Goal: Task Accomplishment & Management: Manage account settings

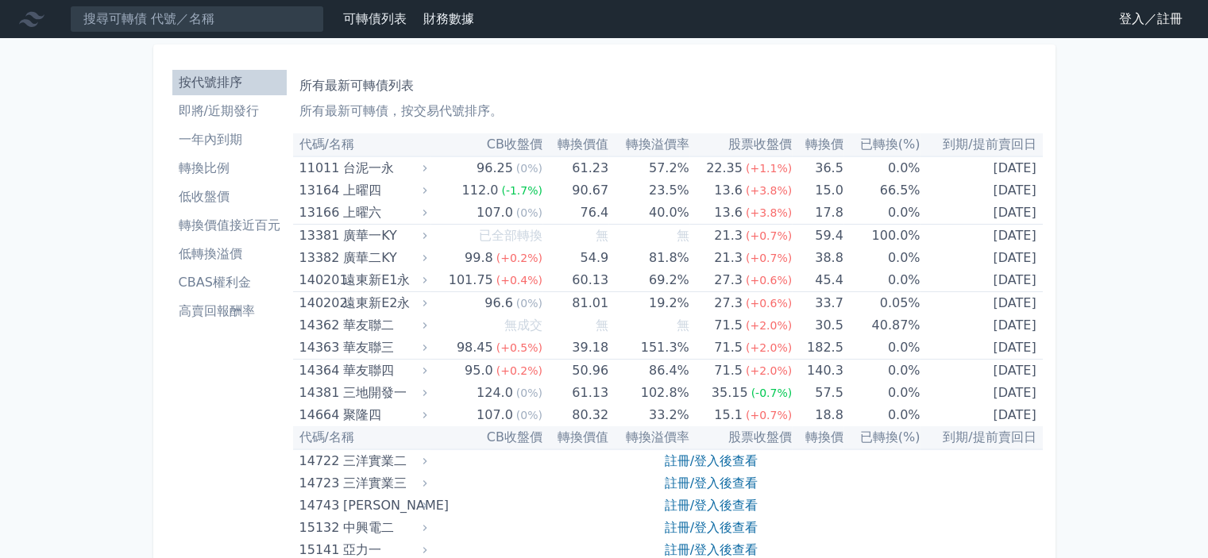
click at [1141, 18] on link "登入／註冊" at bounding box center [1151, 18] width 89 height 25
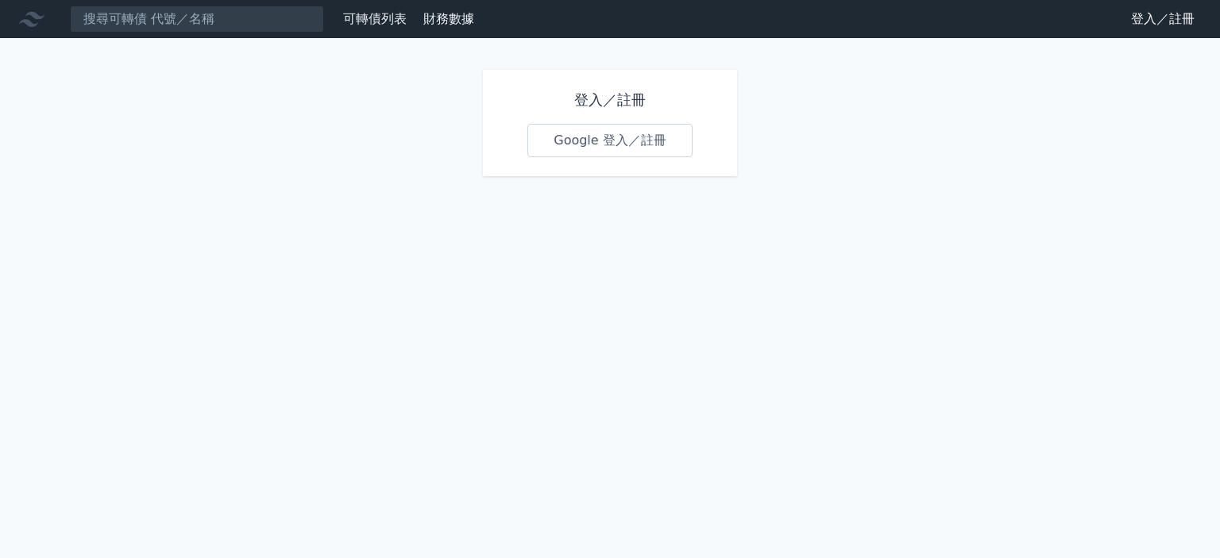
click at [607, 139] on link "Google 登入／註冊" at bounding box center [609, 140] width 165 height 33
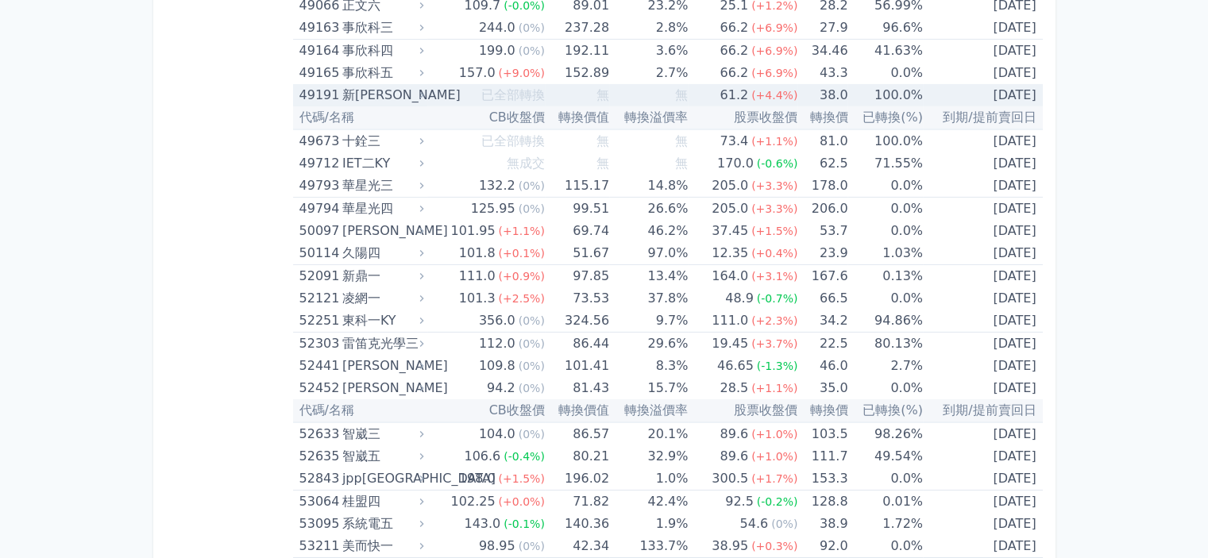
scroll to position [5481, 0]
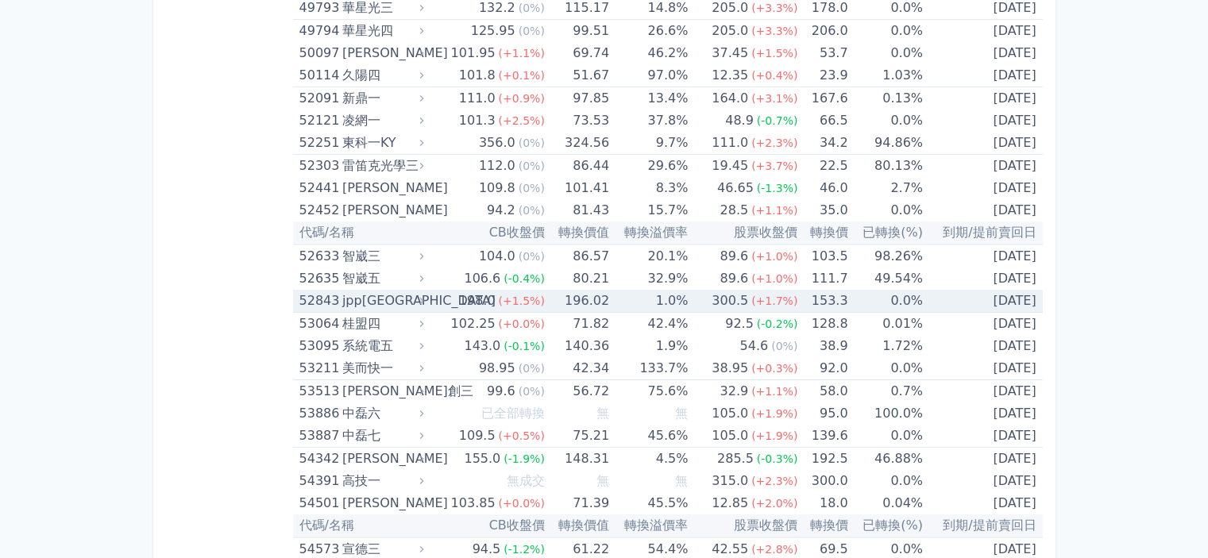
click at [325, 290] on div "52843" at bounding box center [318, 301] width 39 height 22
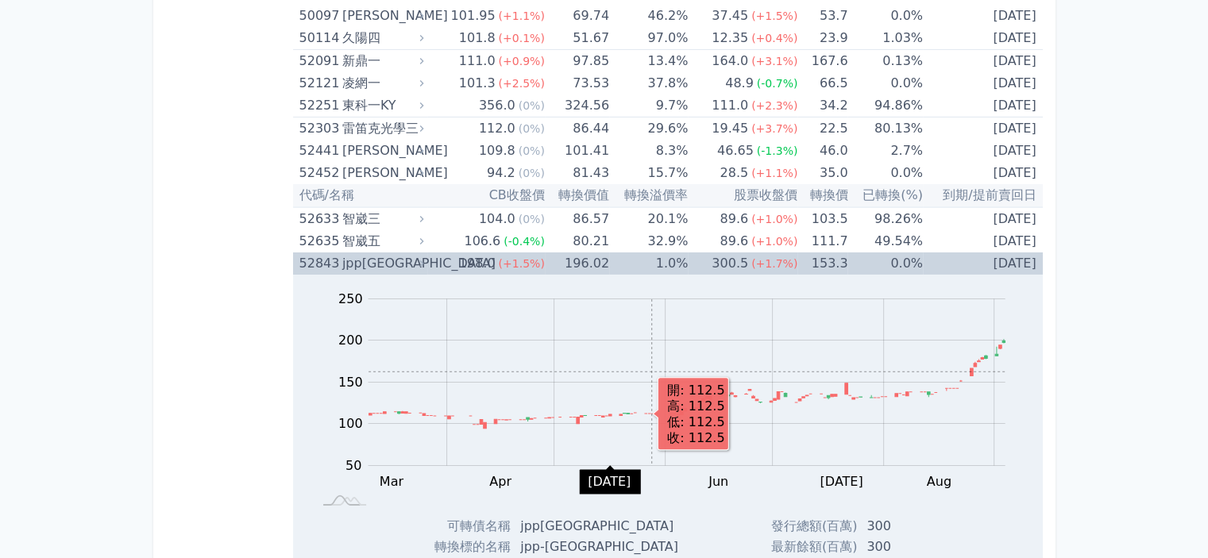
scroll to position [5561, 0]
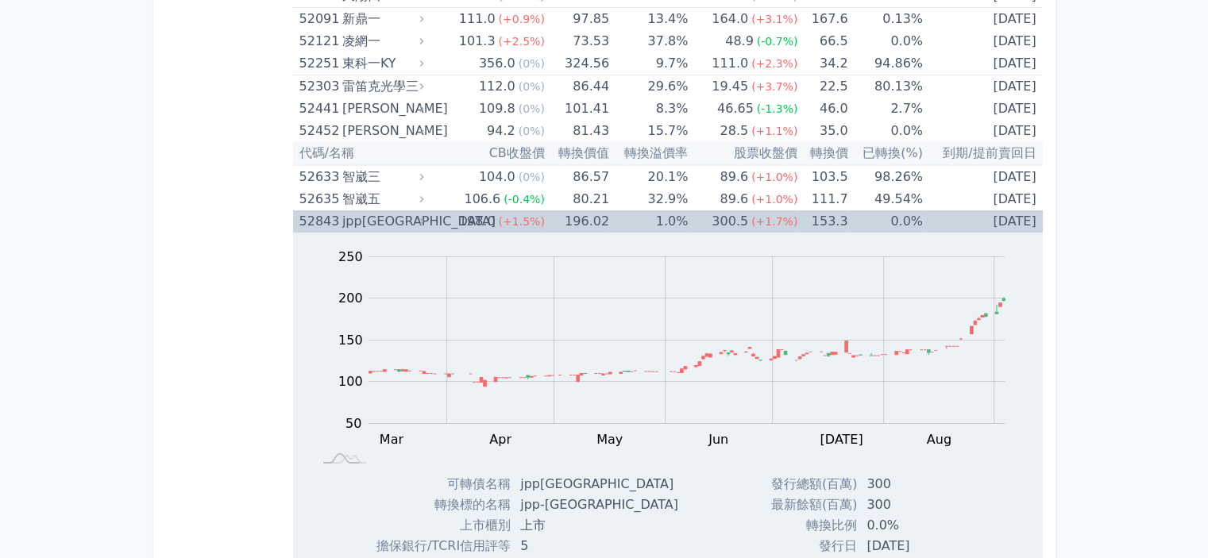
click at [308, 211] on div "52843" at bounding box center [318, 222] width 39 height 22
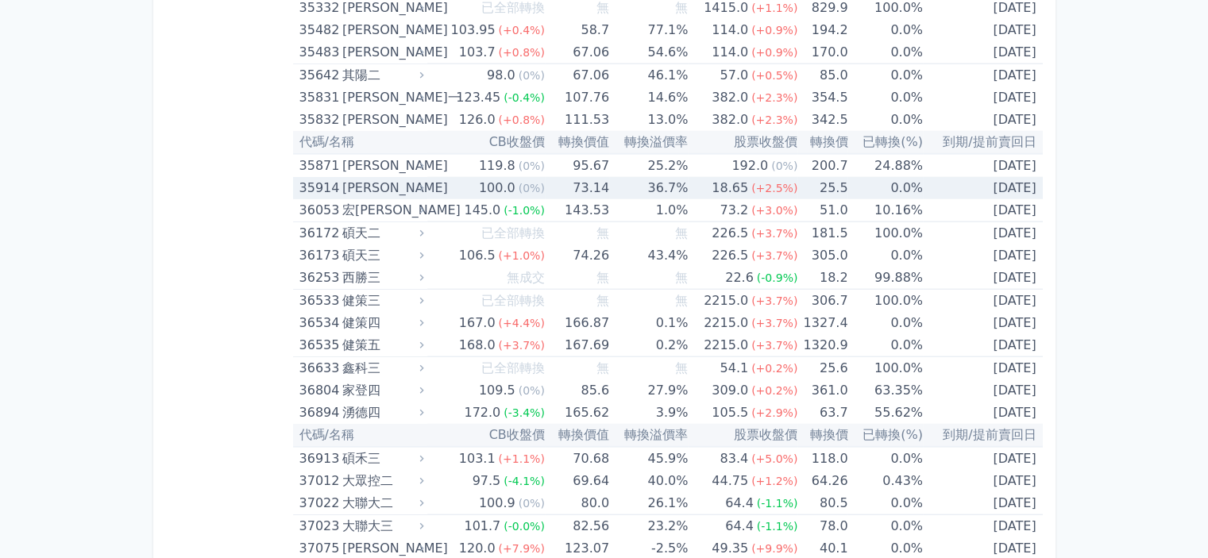
scroll to position [3734, 0]
